Goal: Find specific page/section: Find specific page/section

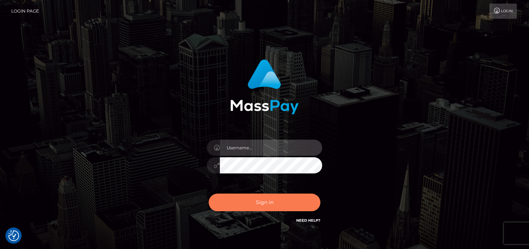
type input "[PERSON_NAME]"
click at [267, 200] on button "Sign in" at bounding box center [265, 203] width 112 height 18
type input "[PERSON_NAME]"
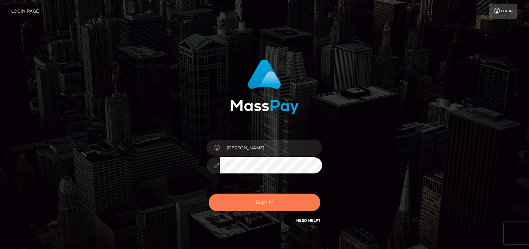
click at [265, 205] on button "Sign in" at bounding box center [265, 203] width 112 height 18
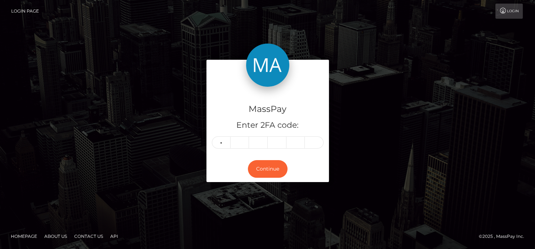
type input "9"
type input "8"
type input "1"
type input "5"
type input "9"
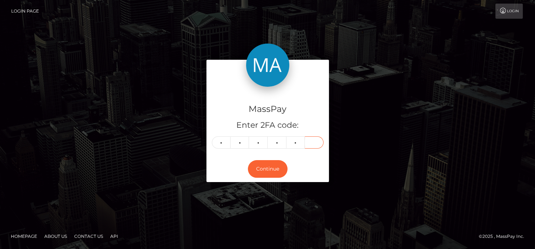
type input "3"
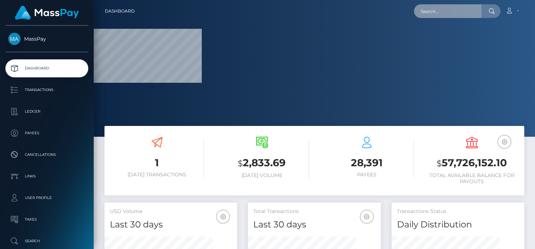
click at [451, 11] on input "text" at bounding box center [448, 11] width 68 height 14
paste input "hanniestewy23@gmail.com"
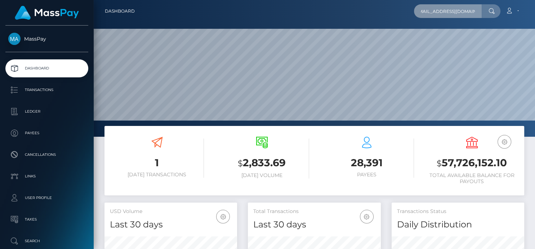
scroll to position [127, 133]
type input "hanniestewy23@gmail.com"
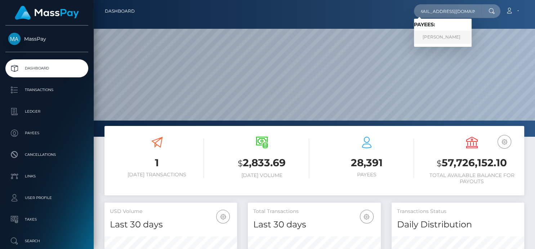
click at [439, 36] on link "HANNAH RAQUEL STEWART" at bounding box center [443, 37] width 58 height 13
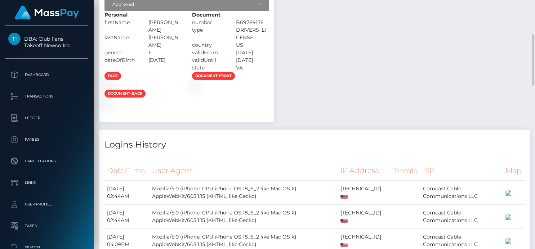
scroll to position [360, 0]
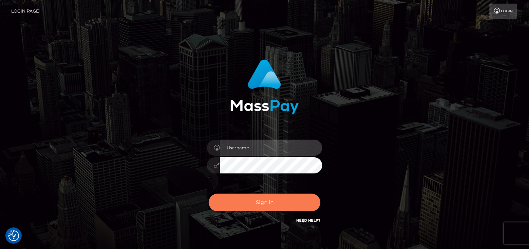
type input "[PERSON_NAME]"
click at [257, 200] on button "Sign in" at bounding box center [265, 203] width 112 height 18
type input "[PERSON_NAME]"
click at [254, 195] on button "Sign in" at bounding box center [265, 203] width 112 height 18
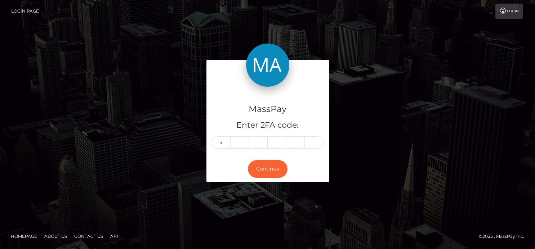
type input "7"
type input "1"
type input "0"
type input "2"
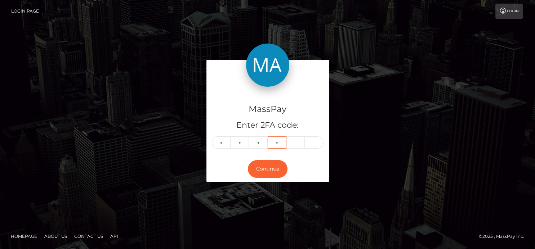
type input "7"
type input "5"
type input "9"
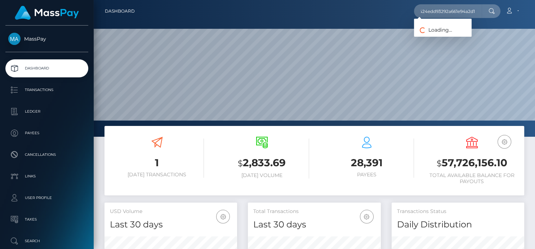
scroll to position [127, 133]
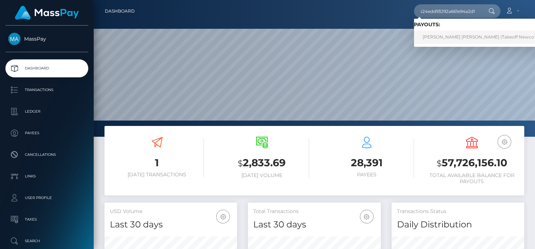
drag, startPoint x: 443, startPoint y: 35, endPoint x: 439, endPoint y: 41, distance: 7.3
click at [439, 41] on link "CHEYANNA LEAH RAY (Takeoff Newco Inc - Club Fans)" at bounding box center [496, 37] width 164 height 13
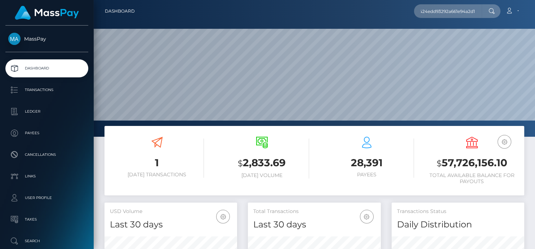
scroll to position [0, 0]
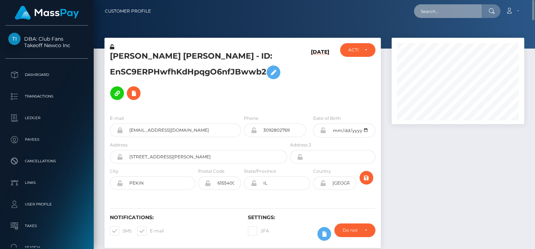
click at [426, 13] on input "text" at bounding box center [448, 11] width 68 height 14
paste input "ef582c0708424edd93292a661e94a2d1"
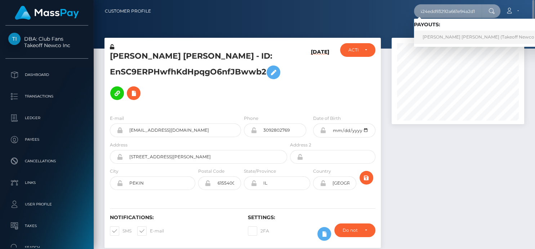
type input "ef582c0708424edd93292a661e94a2d1"
click at [443, 38] on link "CHEYANNA LEAH RAY (Takeoff Newco Inc - Club Fans)" at bounding box center [496, 37] width 164 height 13
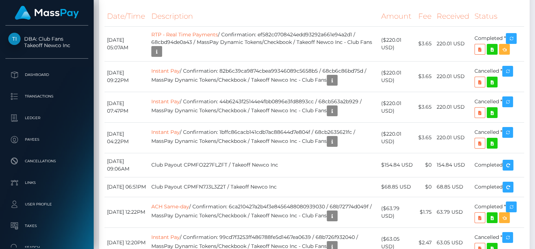
scroll to position [1723, 0]
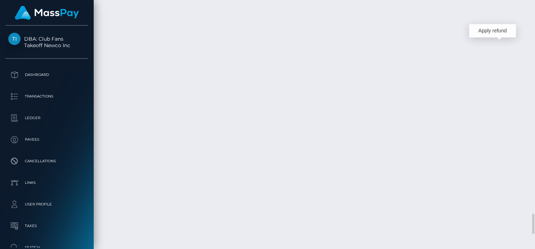
scroll to position [86, 133]
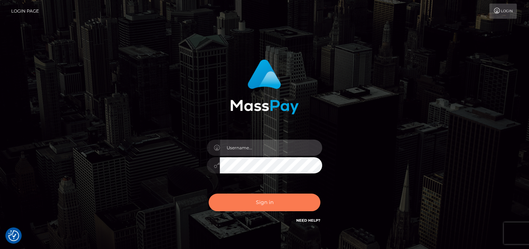
type input "[PERSON_NAME]"
click at [252, 198] on button "Sign in" at bounding box center [265, 203] width 112 height 18
